Goal: Task Accomplishment & Management: Use online tool/utility

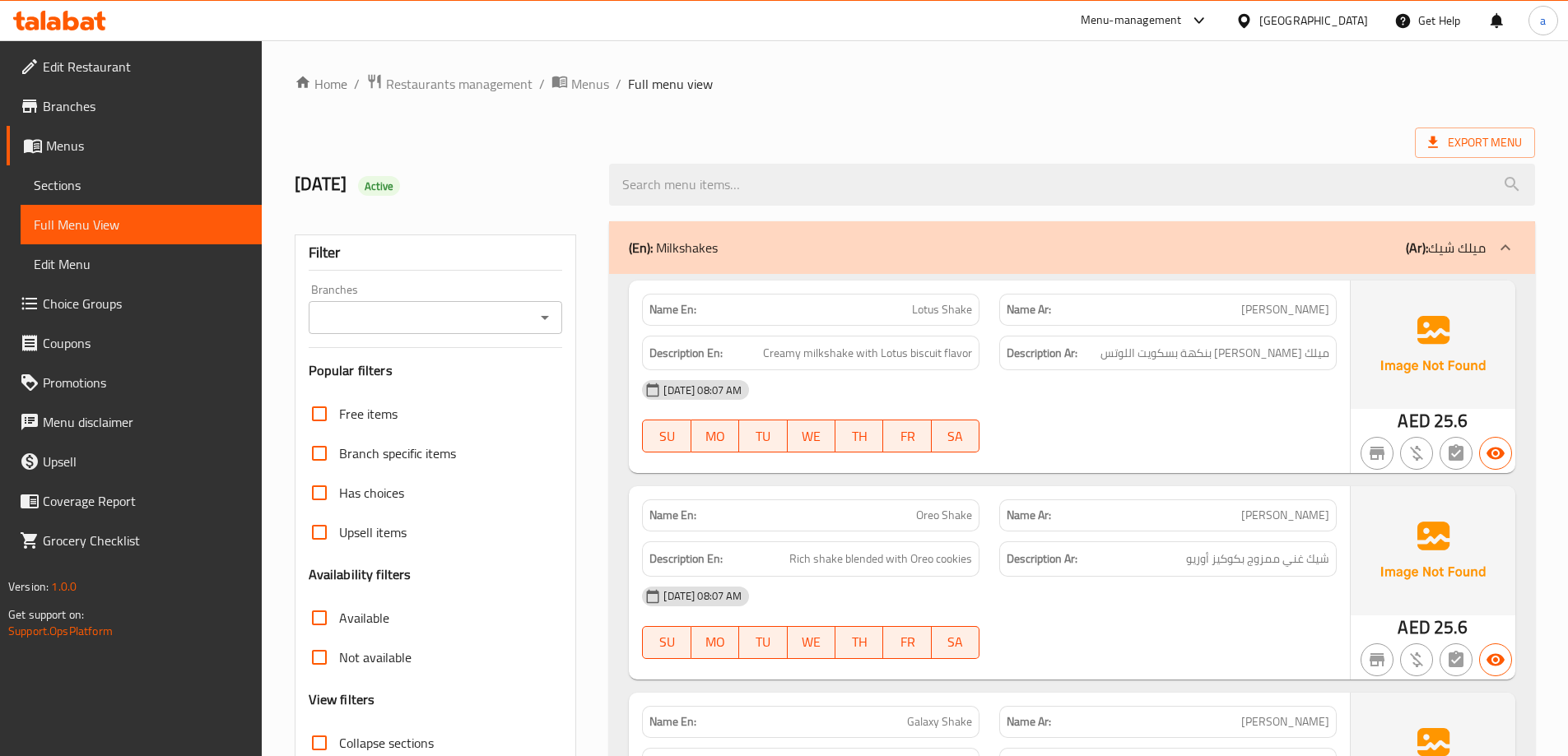
click at [1274, 15] on div "[GEOGRAPHIC_DATA]" at bounding box center [1314, 20] width 109 height 18
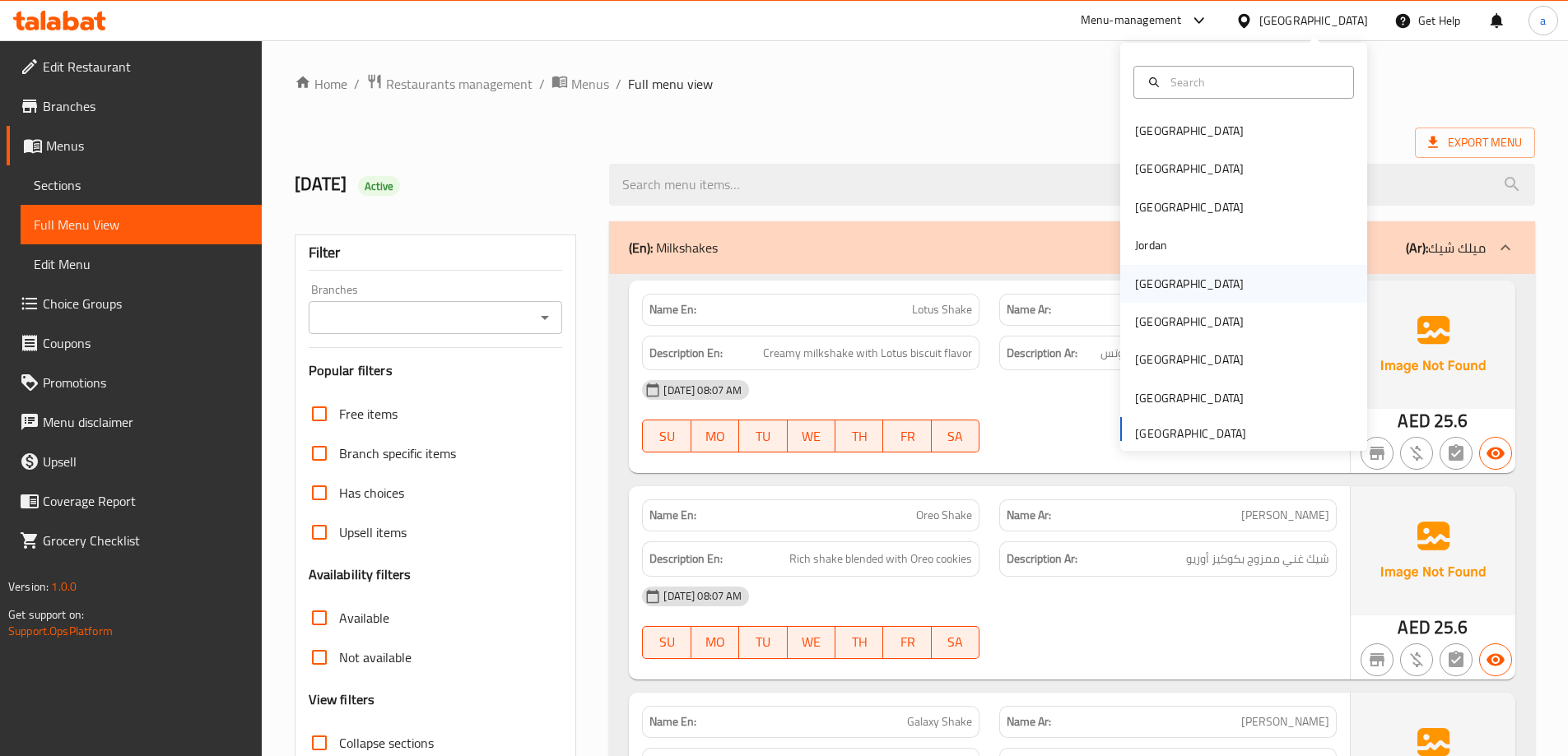
click at [1167, 287] on div "[GEOGRAPHIC_DATA]" at bounding box center [1189, 283] width 135 height 37
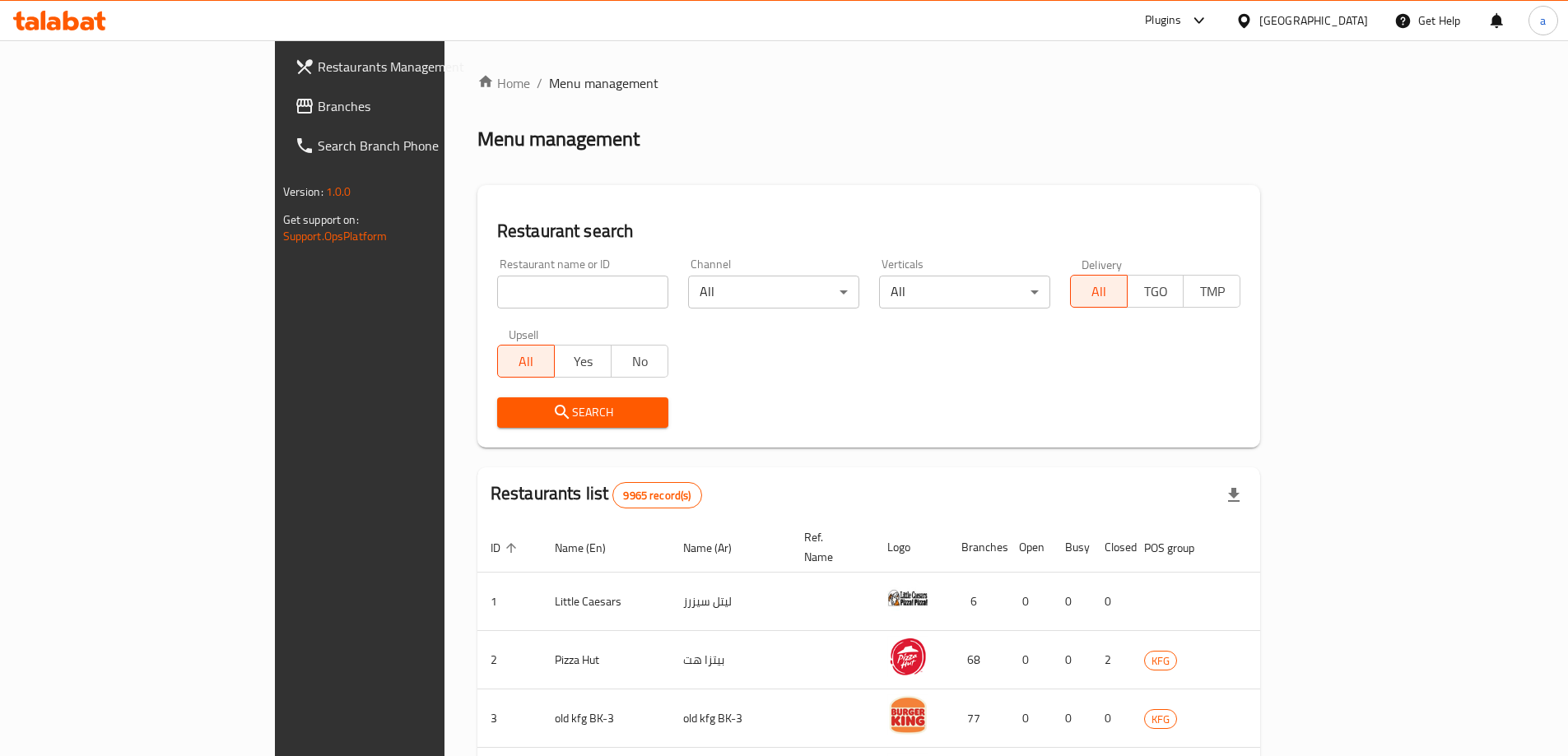
click at [318, 99] on span "Branches" at bounding box center [421, 106] width 206 height 20
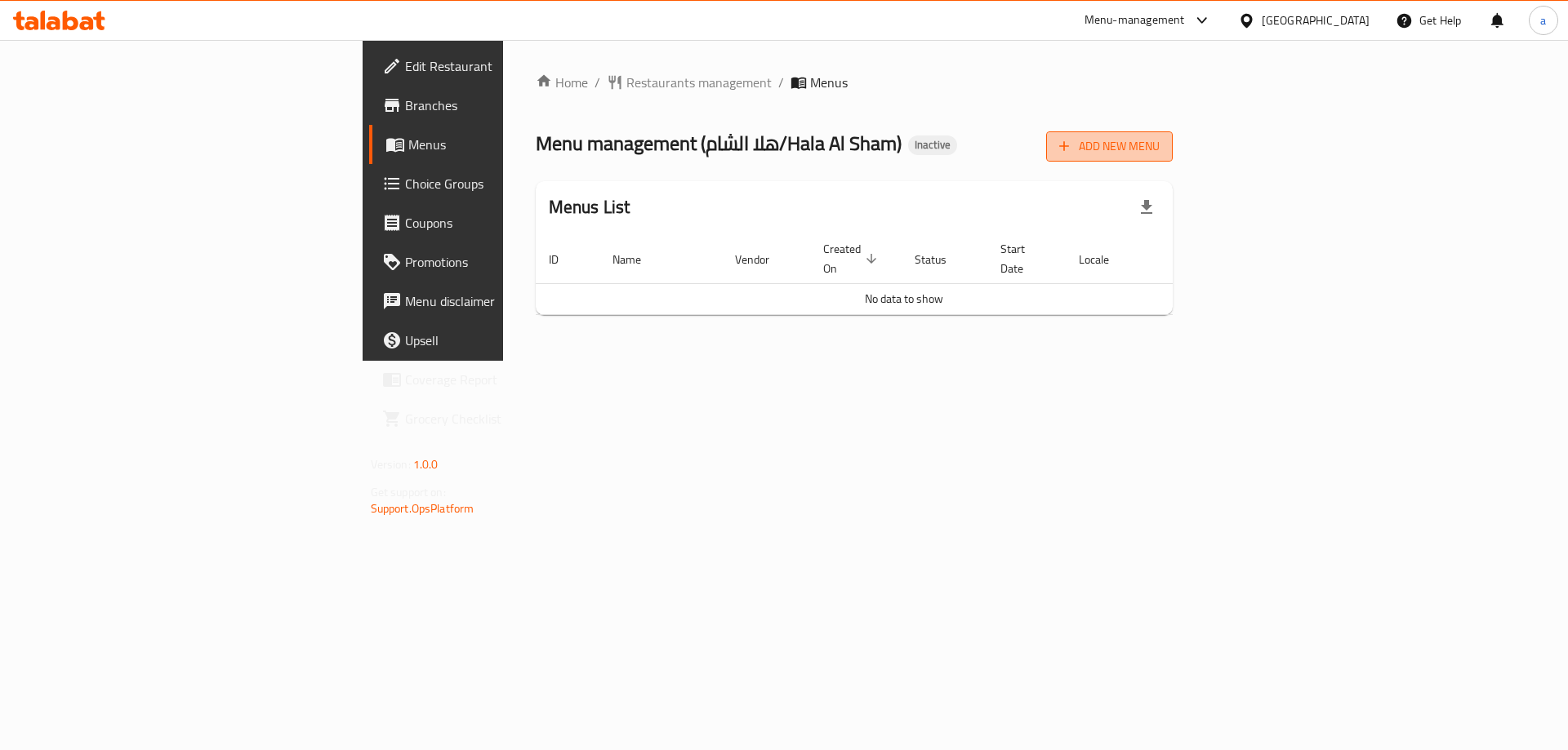
click at [1160, 145] on span "Add New Menu" at bounding box center [1110, 147] width 100 height 21
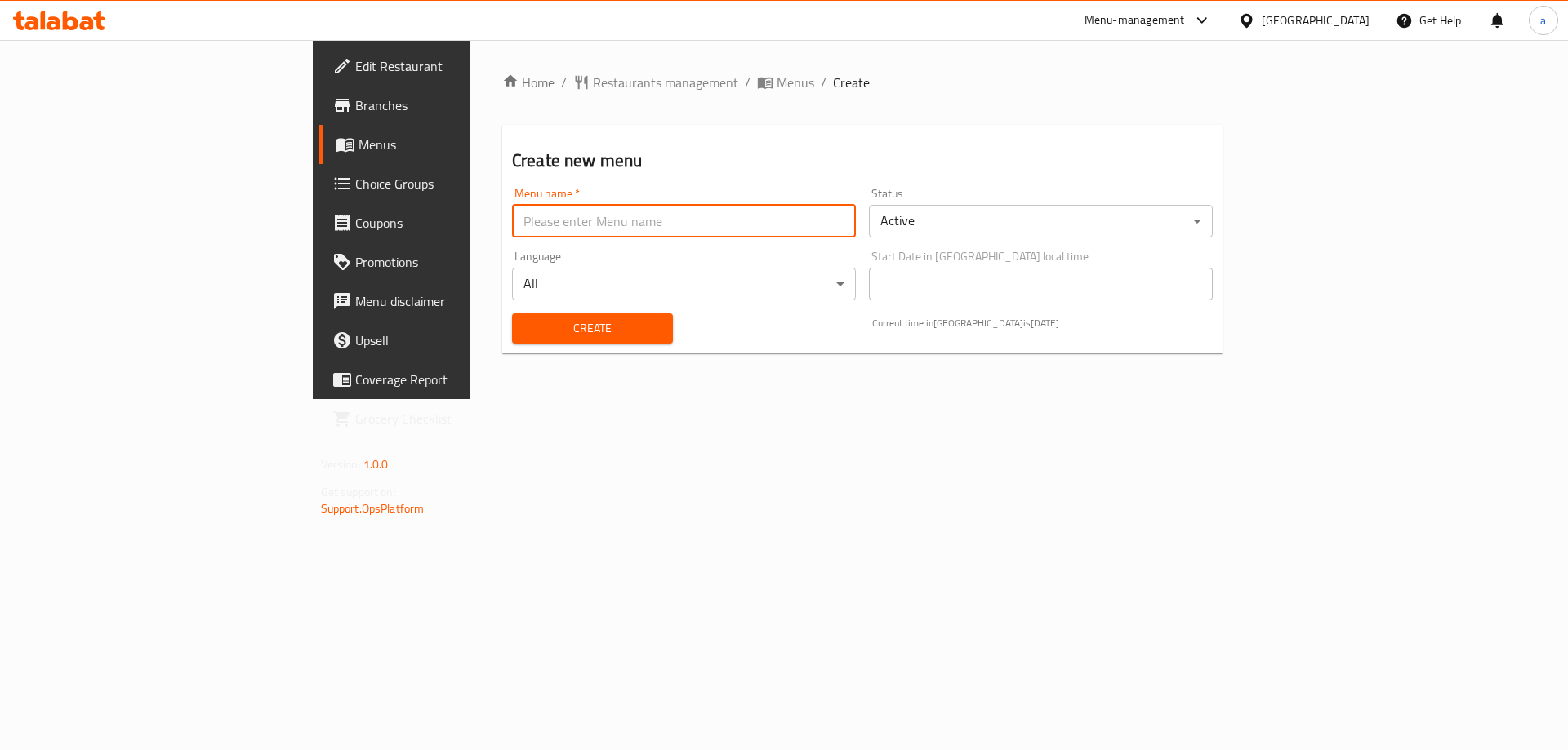
click at [570, 219] on input "text" at bounding box center [684, 221] width 344 height 33
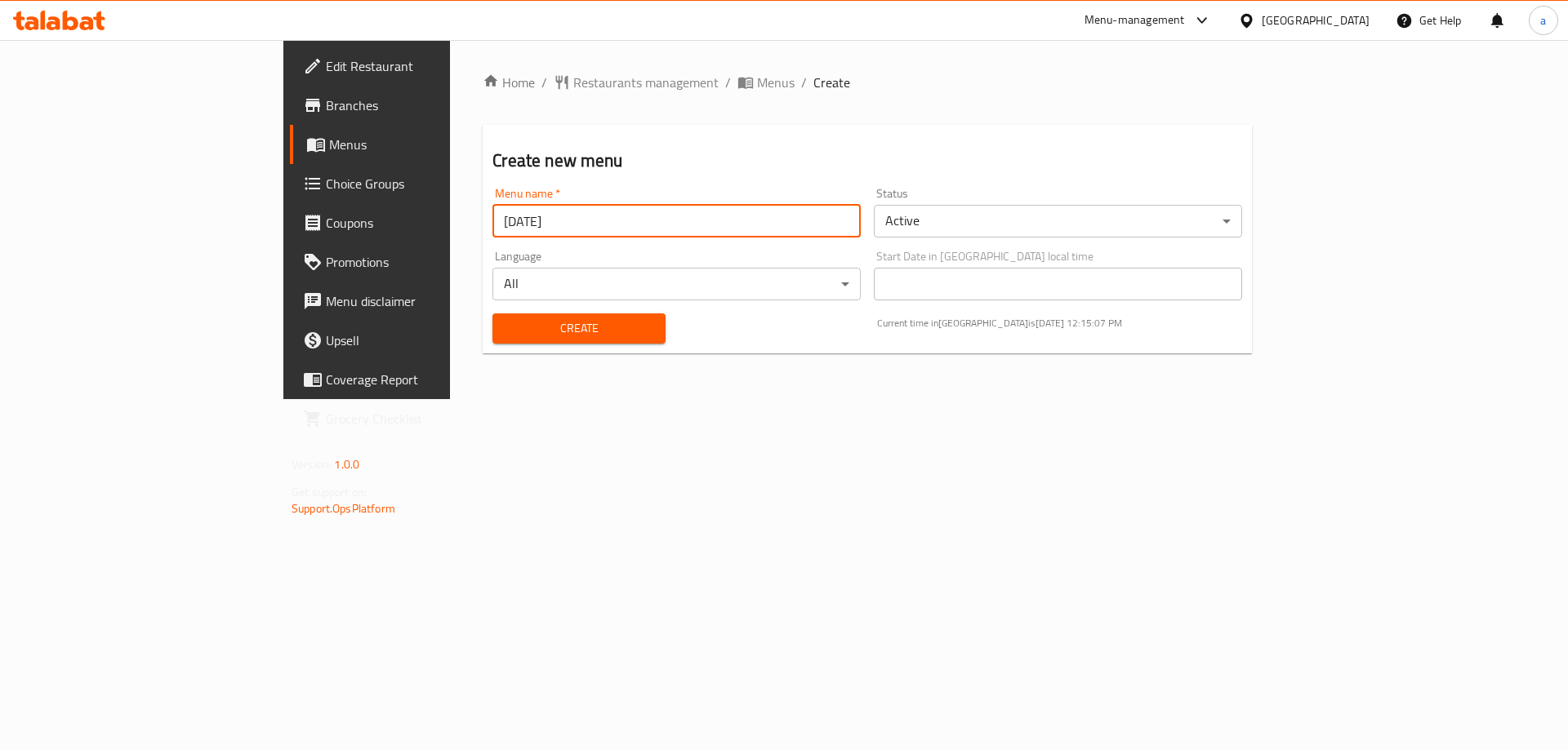
type input "[DATE]"
click at [493, 314] on button "Create" at bounding box center [578, 328] width 172 height 30
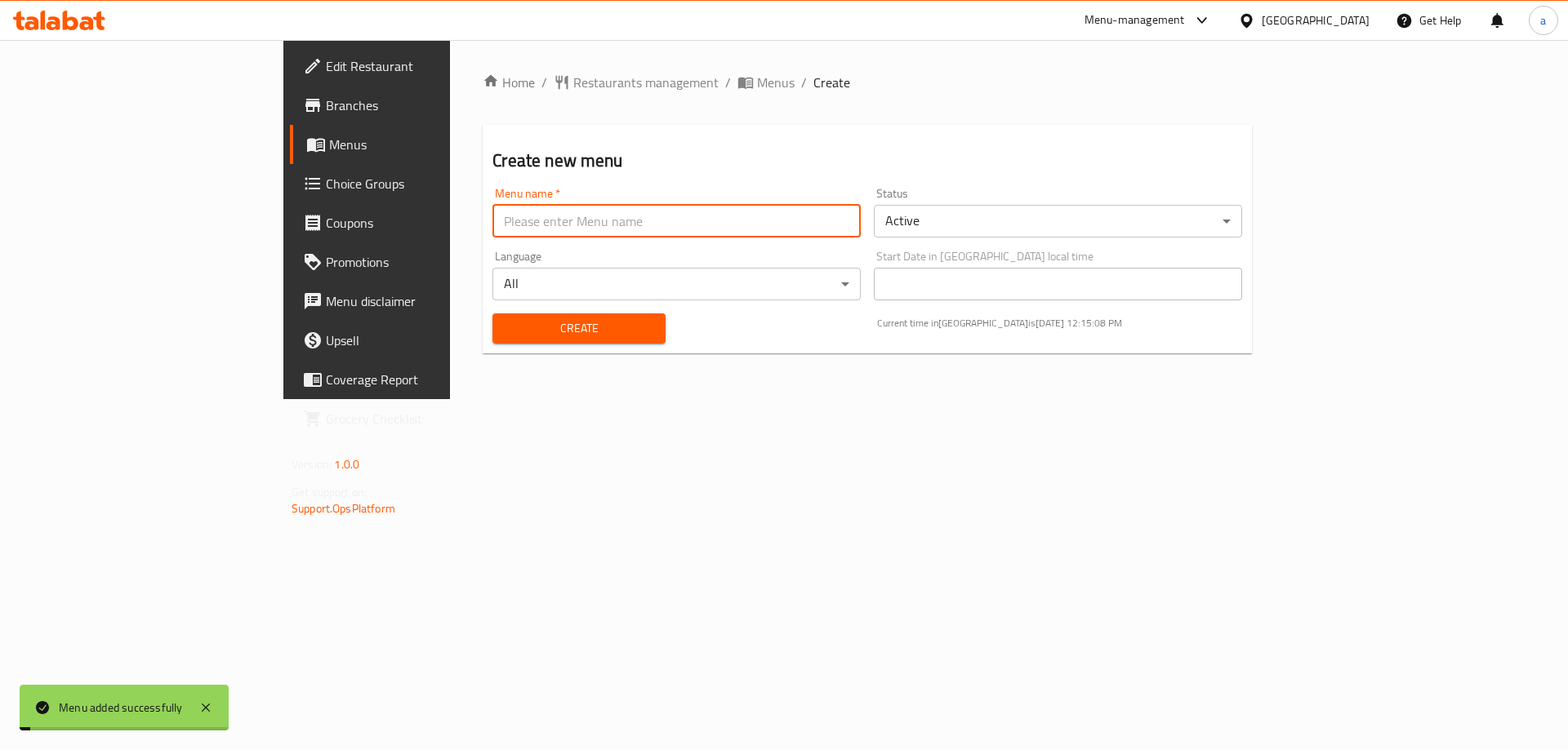
click at [329, 135] on span "Menus" at bounding box center [430, 144] width 203 height 20
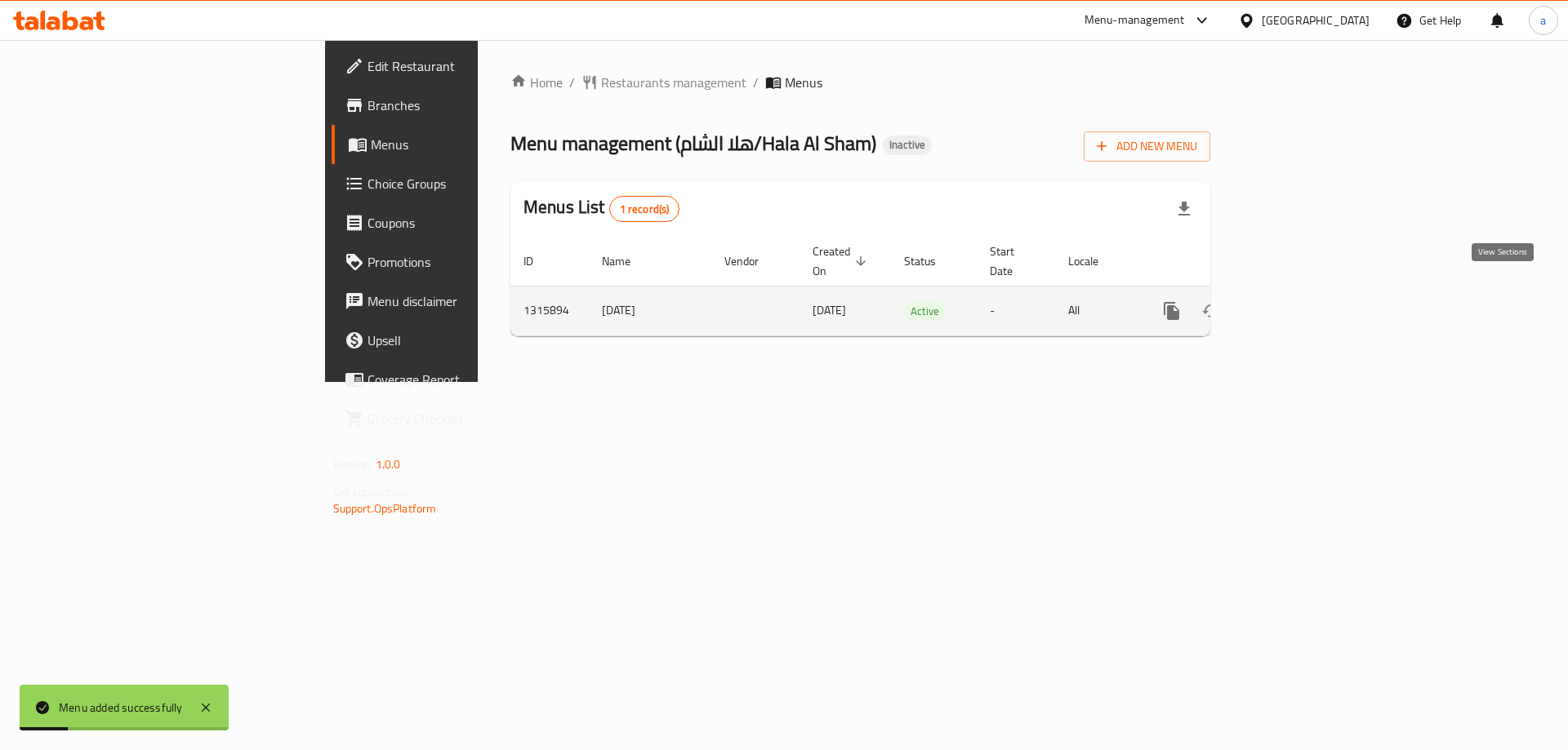
click at [1299, 302] on icon "enhanced table" at bounding box center [1290, 311] width 20 height 20
